Goal: Information Seeking & Learning: Learn about a topic

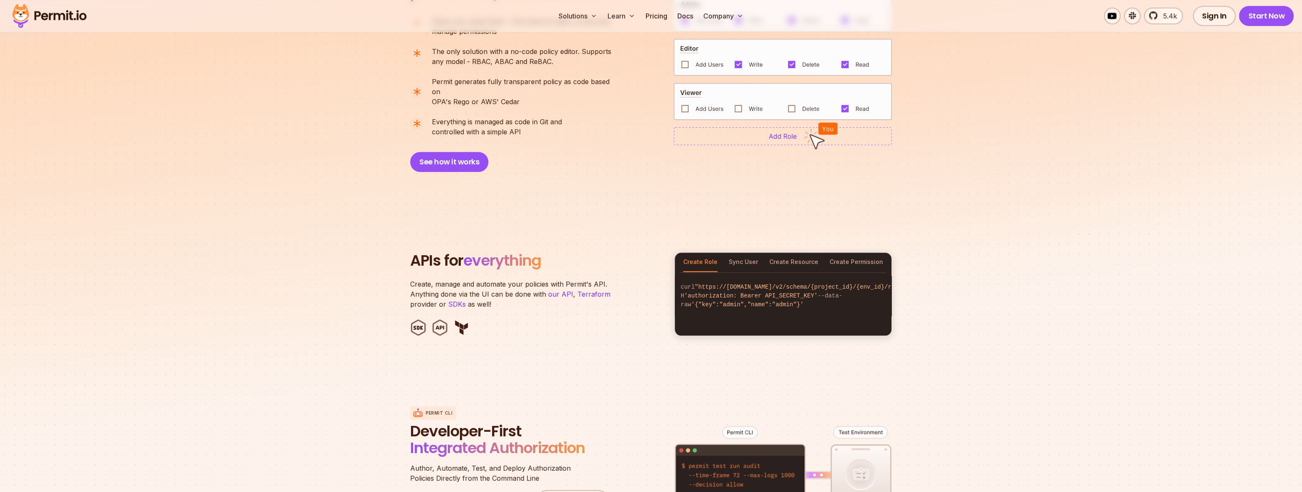
scroll to position [681, 0]
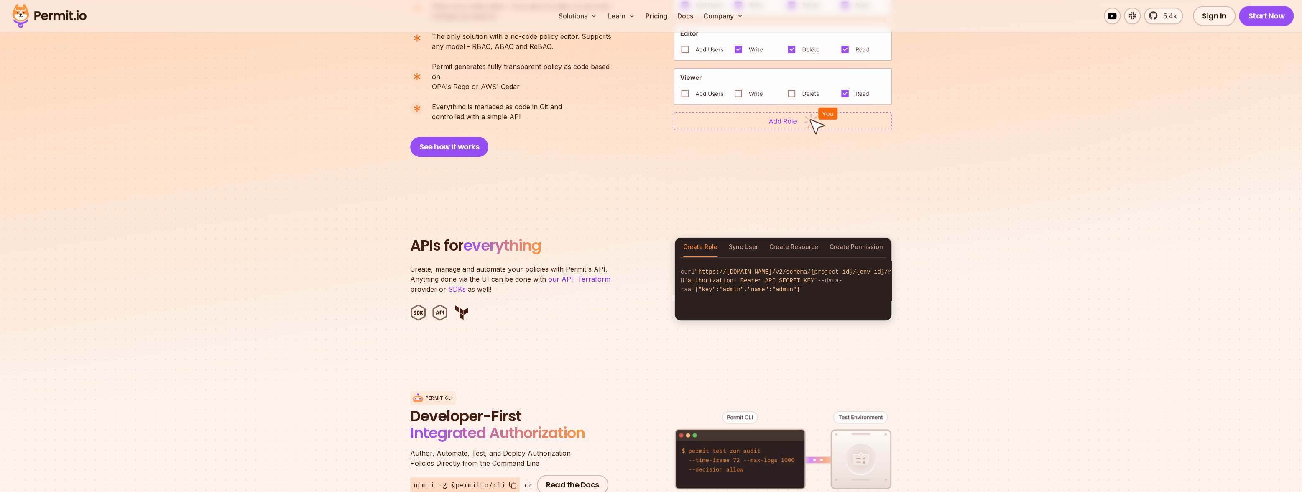
click at [736, 130] on div at bounding box center [782, 54] width 218 height 151
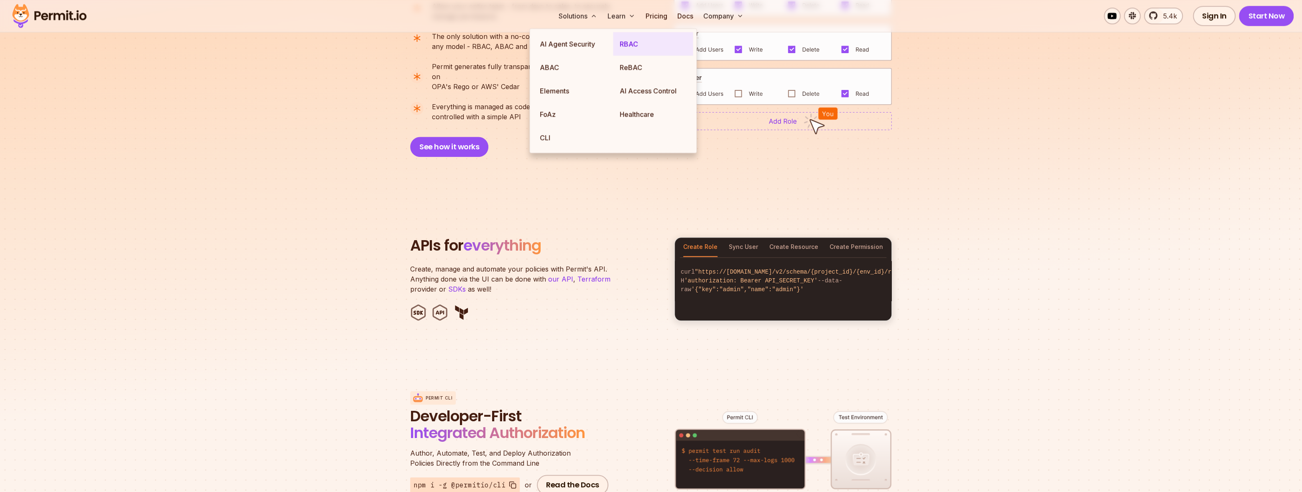
click at [633, 47] on link "RBAC" at bounding box center [653, 43] width 80 height 23
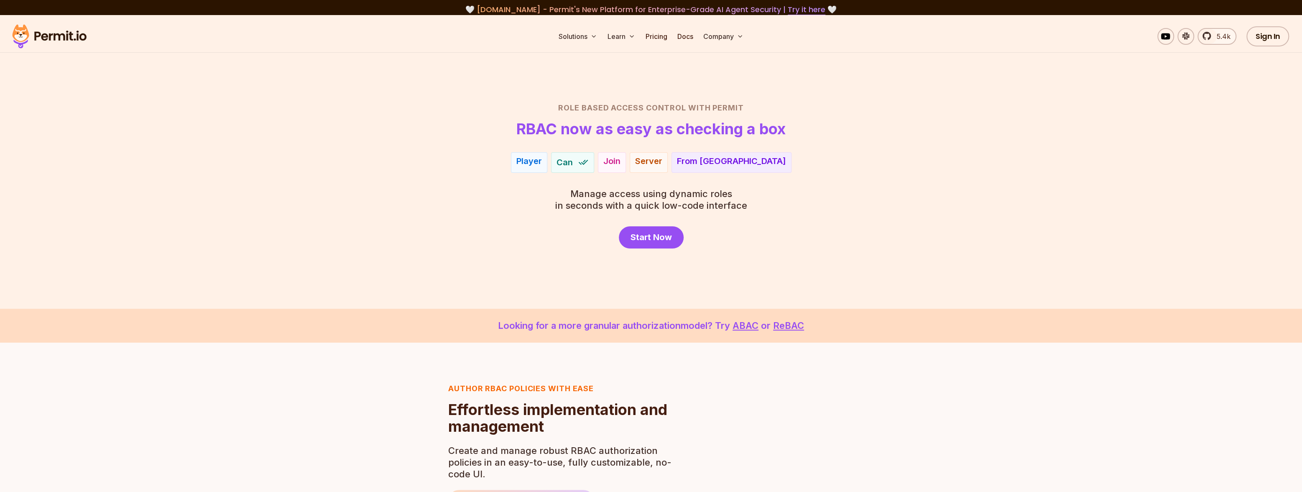
scroll to position [130, 0]
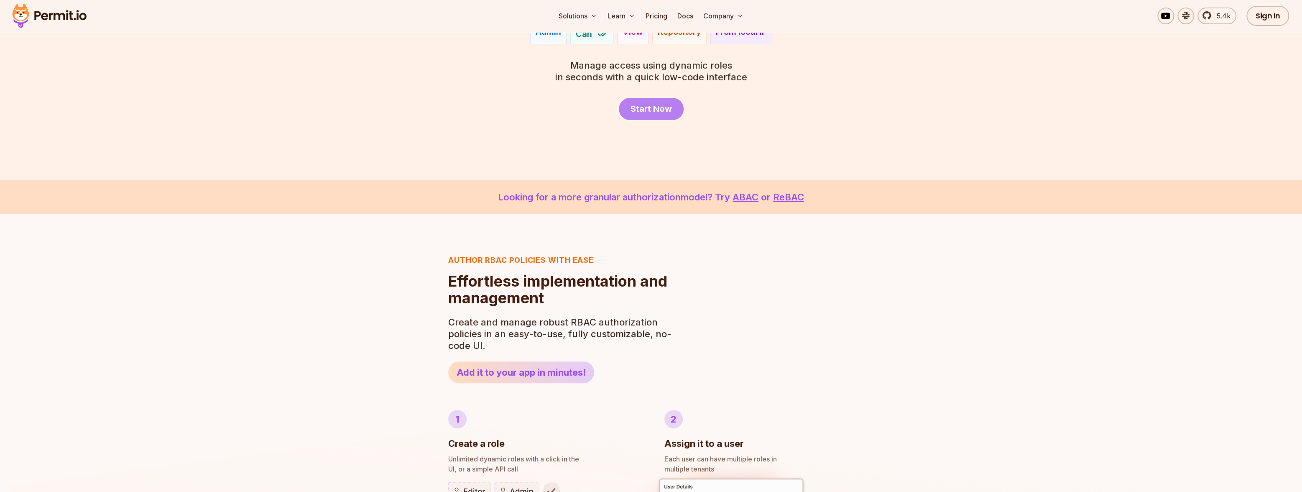
click at [642, 115] on span "Start Now" at bounding box center [650, 109] width 41 height 12
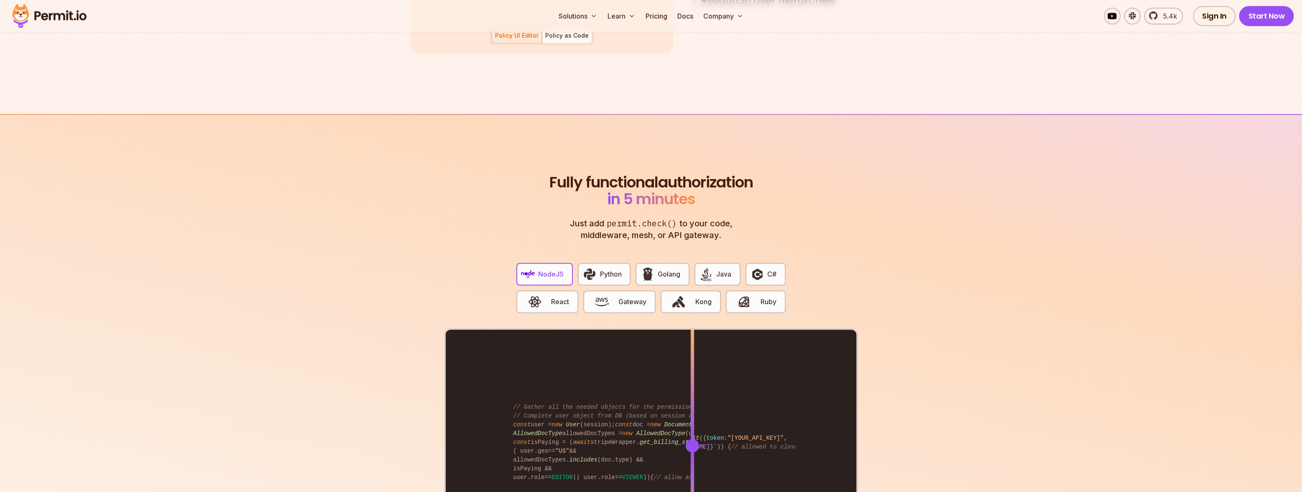
scroll to position [1437, 0]
click at [491, 43] on div "Policy UI Editor Policy as Code" at bounding box center [541, 36] width 101 height 16
click at [545, 40] on div "Policy as Code" at bounding box center [566, 35] width 43 height 8
click at [495, 40] on div "Policy UI Editor" at bounding box center [516, 35] width 43 height 8
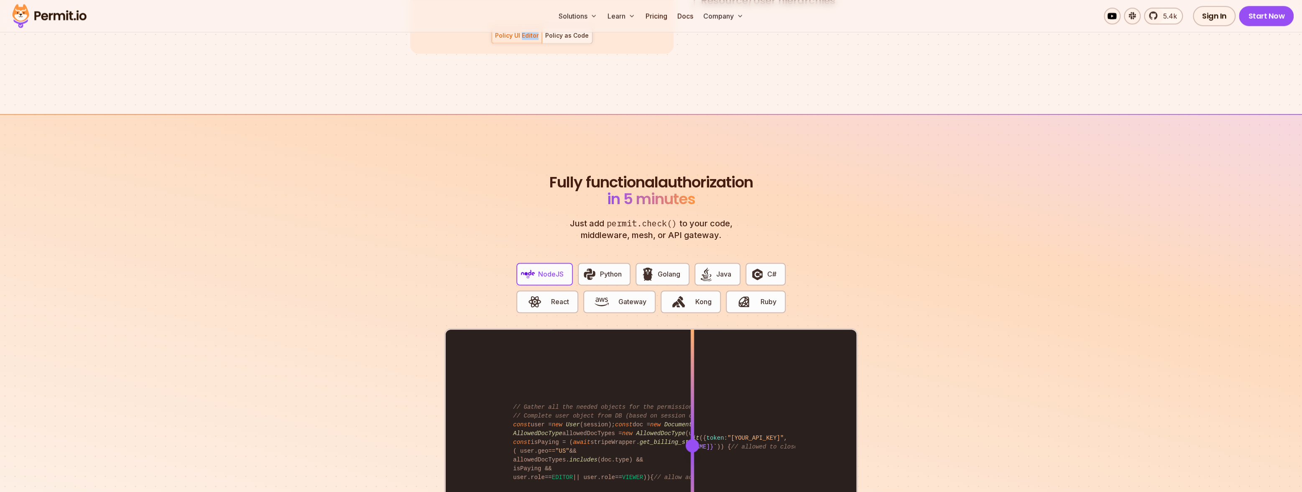
click at [545, 40] on div "Policy as Code" at bounding box center [566, 35] width 43 height 8
click at [495, 40] on div "Policy UI Editor" at bounding box center [516, 35] width 43 height 8
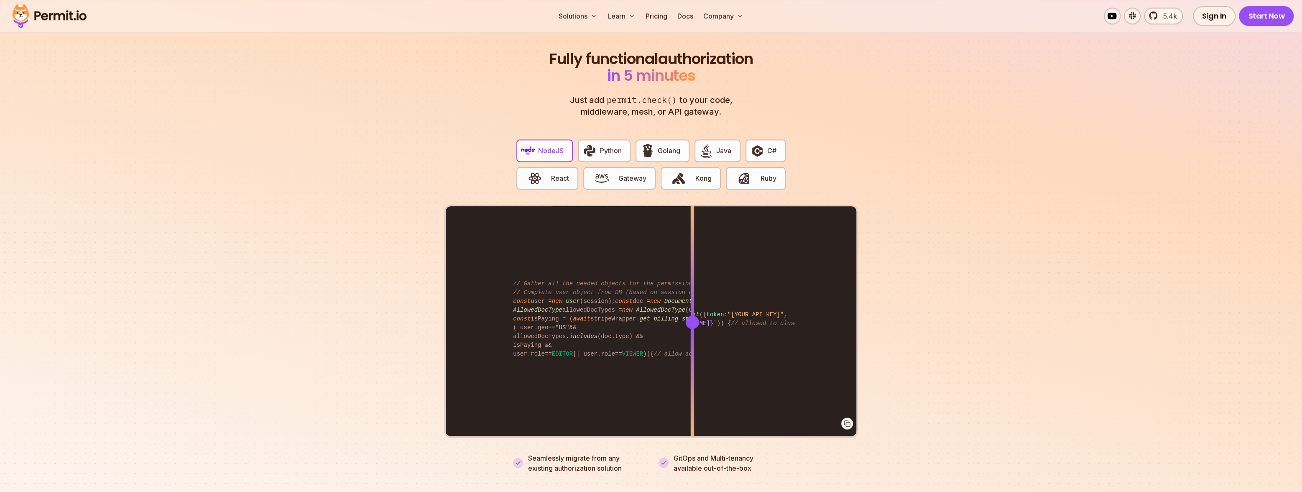
scroll to position [1416, 0]
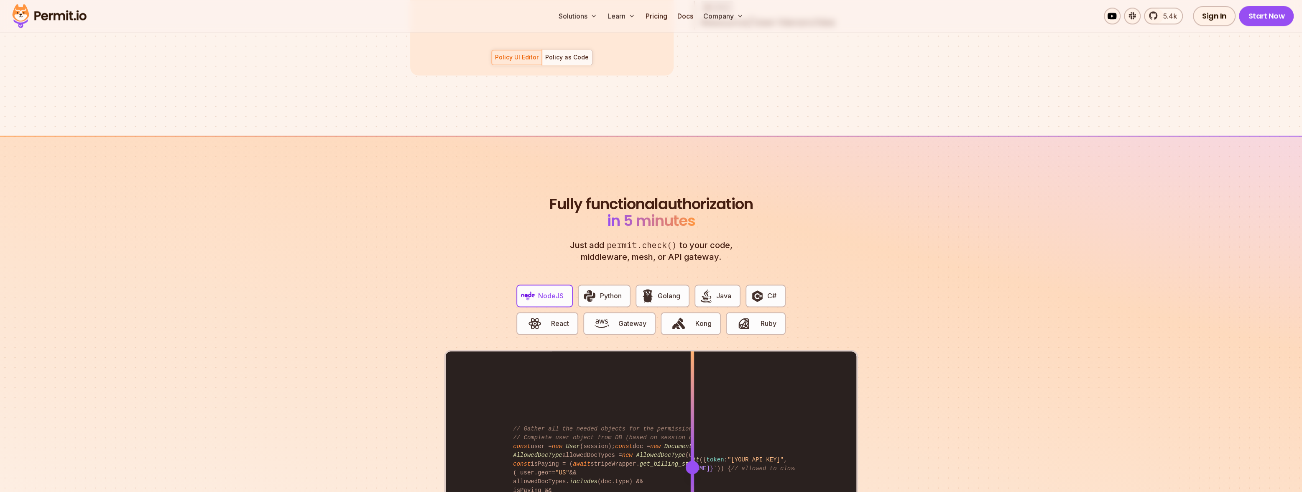
click at [545, 61] on div "Policy as Code" at bounding box center [566, 57] width 43 height 8
click at [505, 65] on div "Policy UI Editor Policy as Code" at bounding box center [541, 57] width 101 height 16
click at [495, 61] on div "Policy UI Editor" at bounding box center [516, 57] width 43 height 8
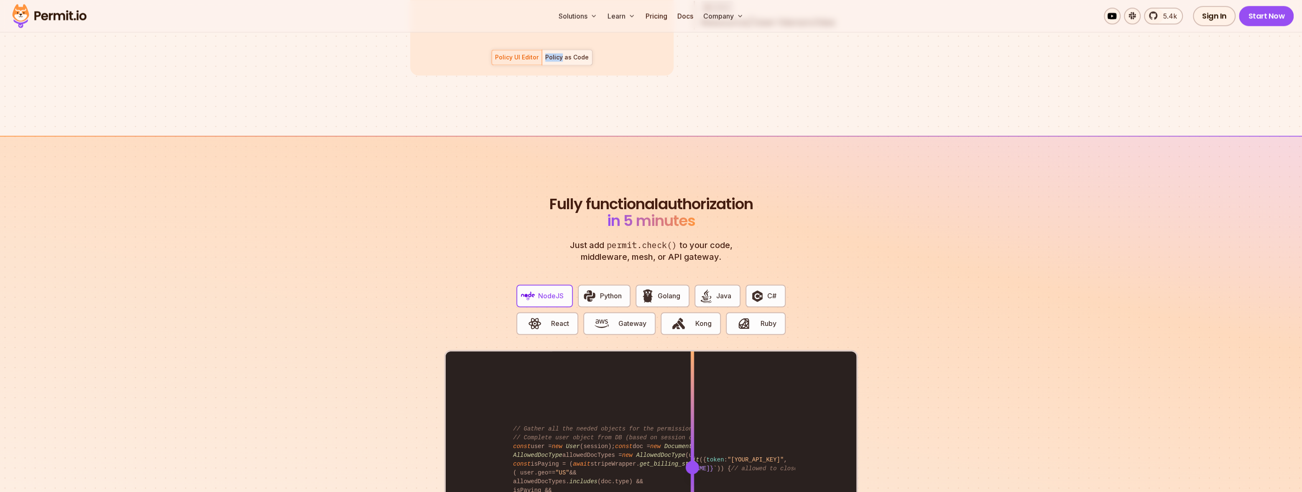
click at [545, 61] on div "Policy as Code" at bounding box center [566, 57] width 43 height 8
